Goal: Information Seeking & Learning: Learn about a topic

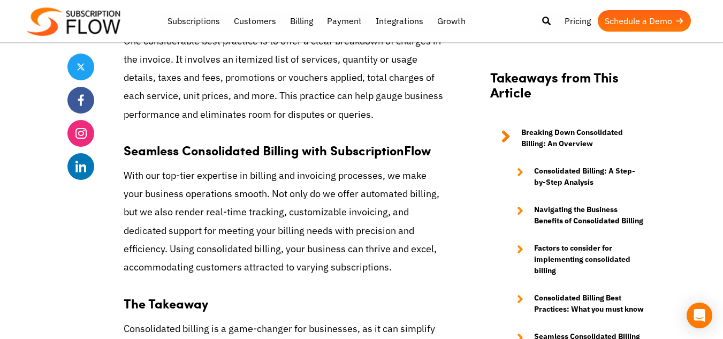
scroll to position [4832, 0]
